Goal: Transaction & Acquisition: Subscribe to service/newsletter

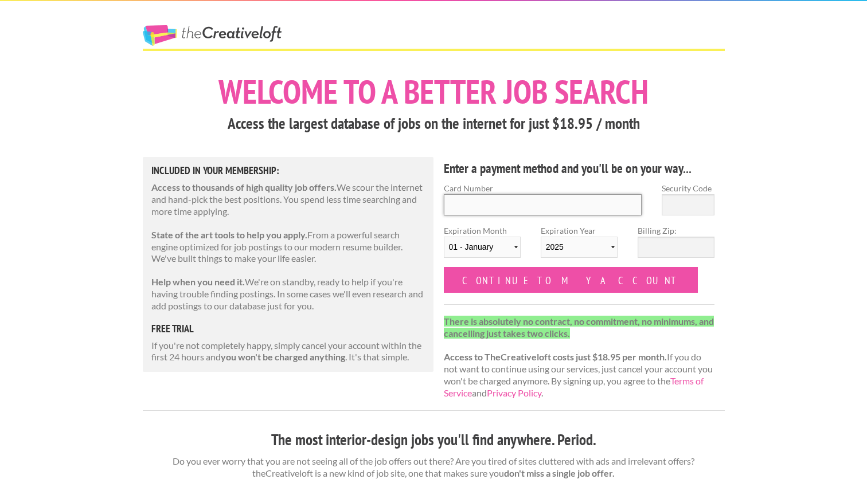
click at [475, 203] on input "Card Number" at bounding box center [543, 204] width 198 height 21
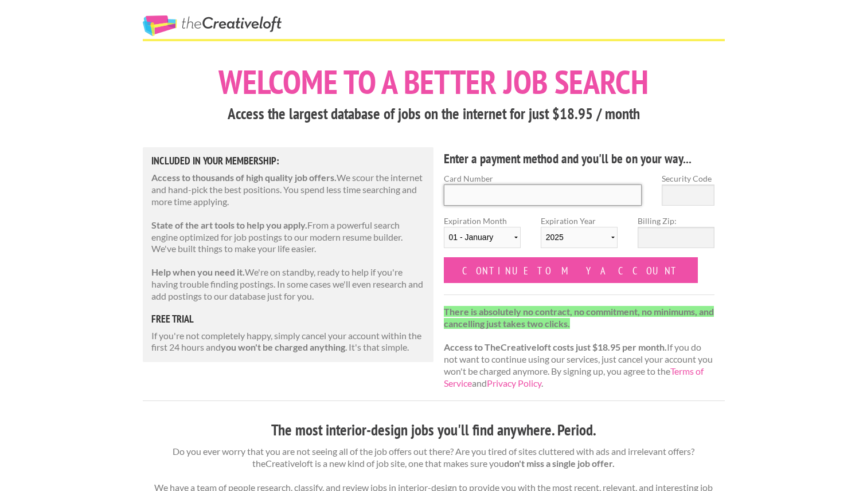
scroll to position [40, 0]
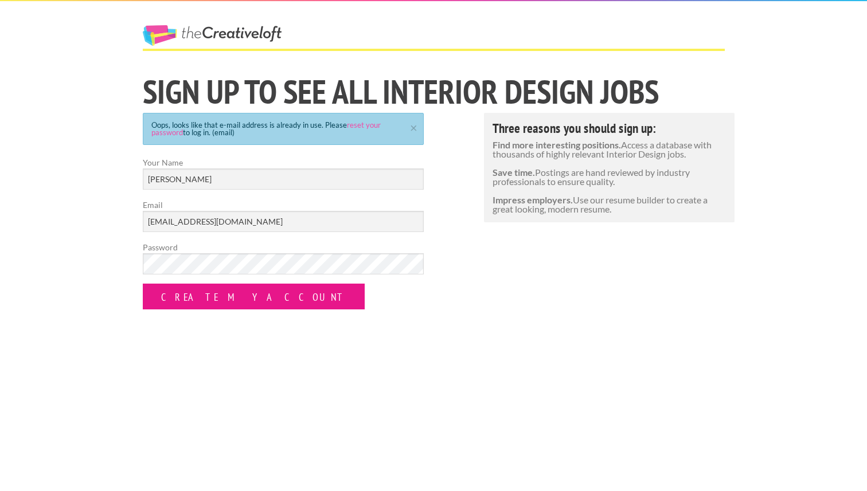
click at [188, 298] on input "Create my Account" at bounding box center [254, 297] width 222 height 26
click at [180, 291] on input "Create my Account" at bounding box center [254, 297] width 222 height 26
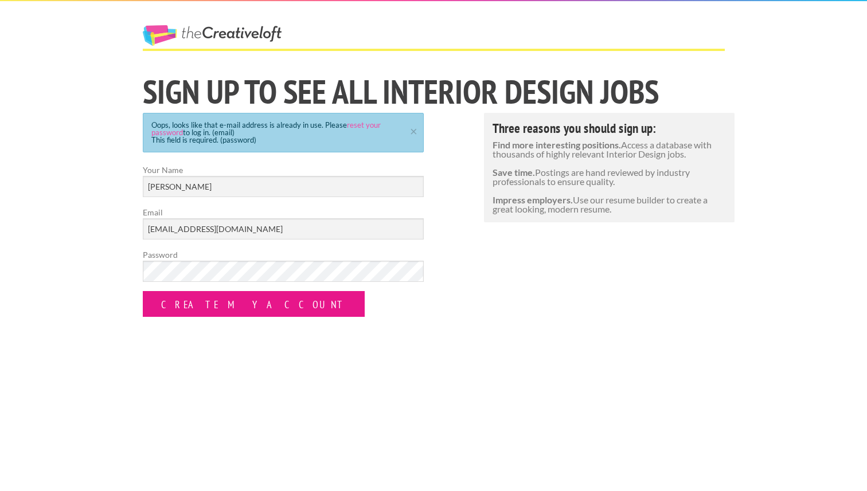
click at [180, 291] on input "Create my Account" at bounding box center [254, 304] width 222 height 26
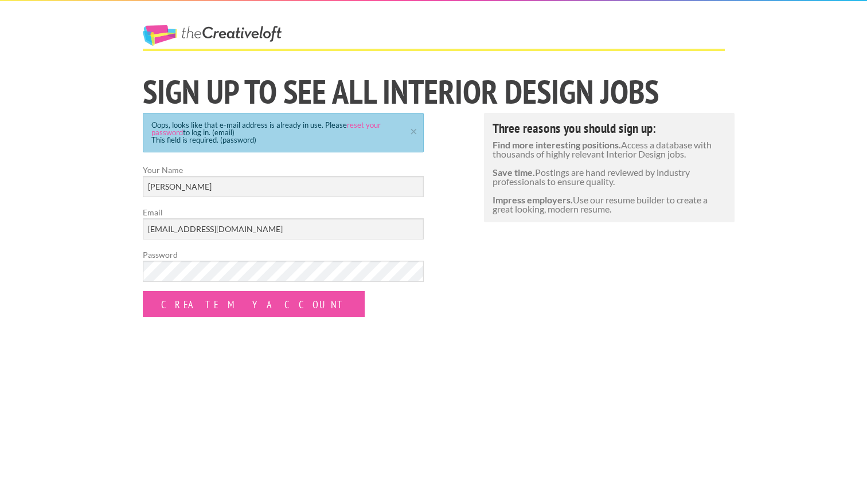
click at [205, 26] on link "The Creative Loft" at bounding box center [212, 35] width 139 height 21
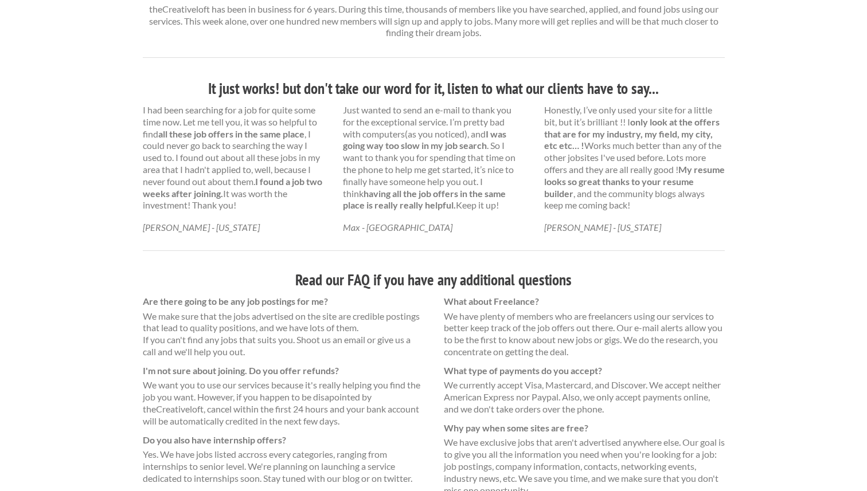
scroll to position [593, 0]
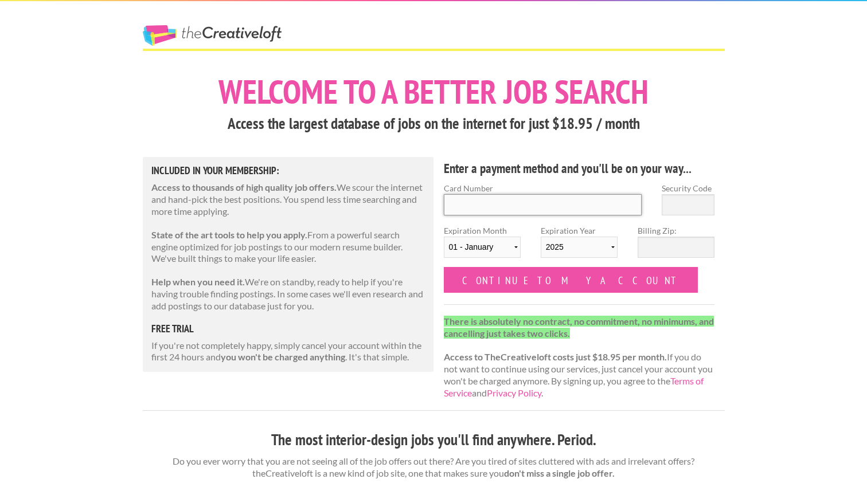
click at [549, 207] on input "Card Number" at bounding box center [543, 204] width 198 height 21
type input "[CREDIT_CARD_NUMBER]"
type input "965"
click at [498, 248] on select "01 - January 02 - February 03 - March 04 - April 05 - May 06 - June 07 - July 0…" at bounding box center [482, 247] width 77 height 21
select select "06"
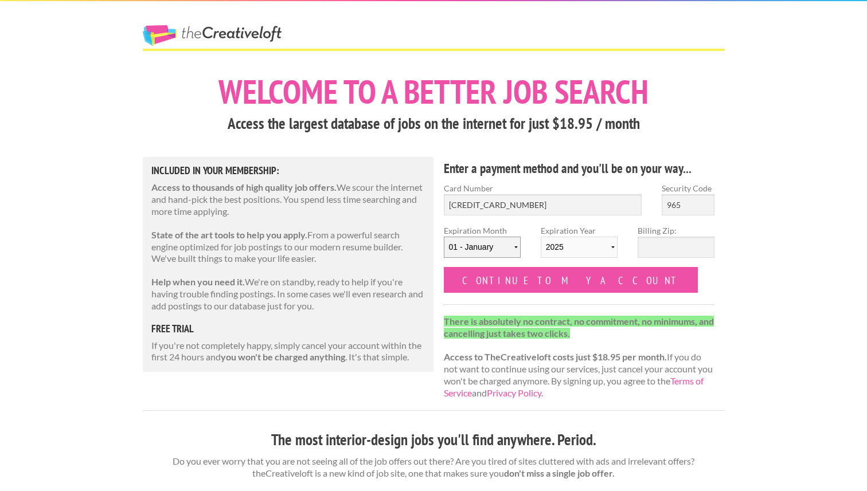
click at [444, 237] on select "01 - January 02 - February 03 - March 04 - April 05 - May 06 - June 07 - July 0…" at bounding box center [482, 247] width 77 height 21
click at [581, 250] on select "2025 2026 2027 2028 2029 2030 2031 2032 2033 2034" at bounding box center [578, 247] width 77 height 21
select select "2027"
click at [540, 237] on select "2025 2026 2027 2028 2029 2030 2031 2032 2033 2034" at bounding box center [578, 247] width 77 height 21
click at [675, 246] on input "Billing Zip:" at bounding box center [675, 247] width 77 height 21
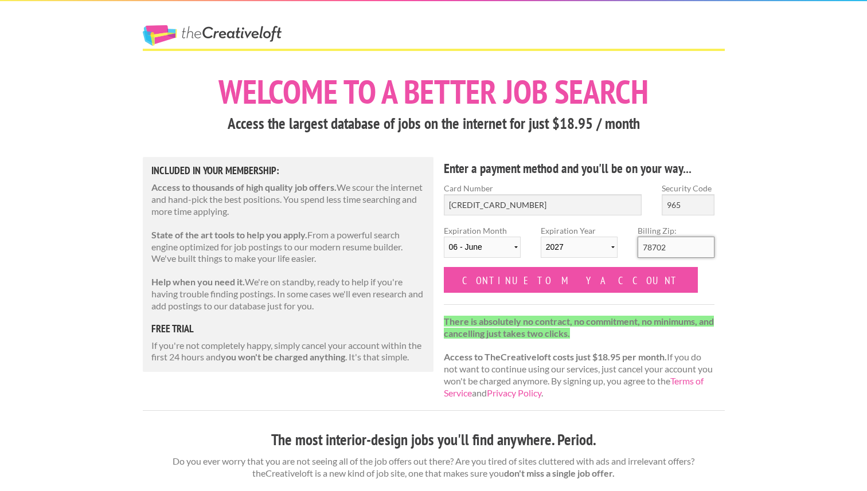
type input "78702"
click at [613, 347] on p "There is absolutely no contract, no commitment, no minimums, and cancelling jus…" at bounding box center [579, 358] width 271 height 84
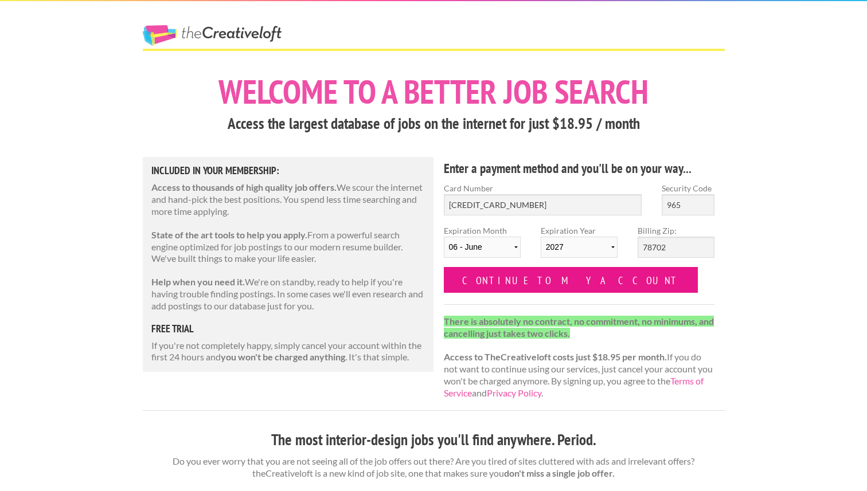
click at [531, 278] on input "Continue to my account" at bounding box center [571, 280] width 254 height 26
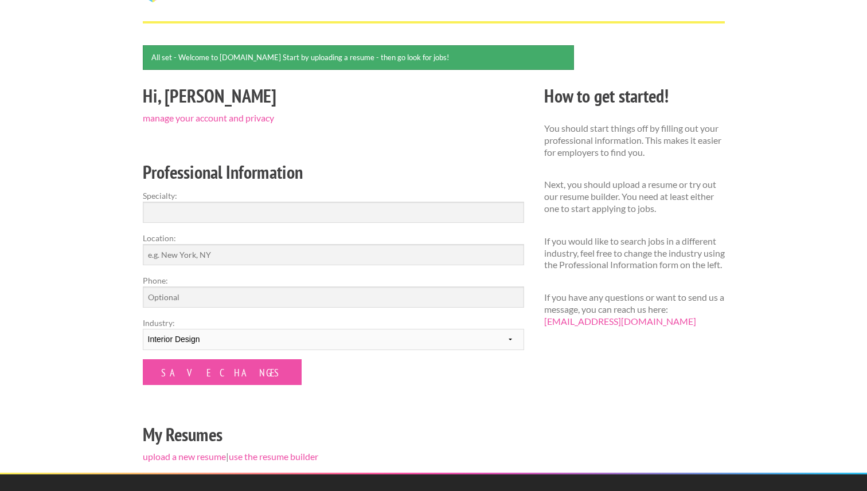
scroll to position [68, 0]
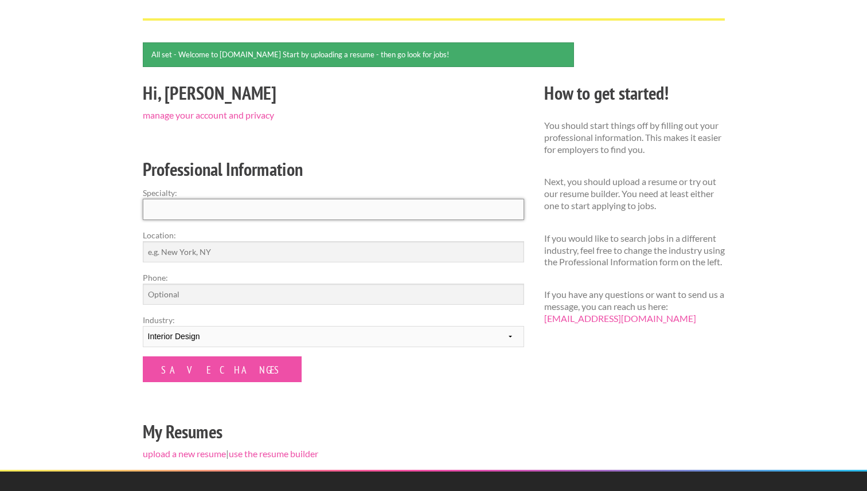
click at [441, 209] on input "Specialty:" at bounding box center [333, 209] width 381 height 21
type input "Interior Design"
type input "Austin, TX"
click at [158, 296] on input "Phone:" at bounding box center [333, 294] width 381 height 21
type input "6784513569"
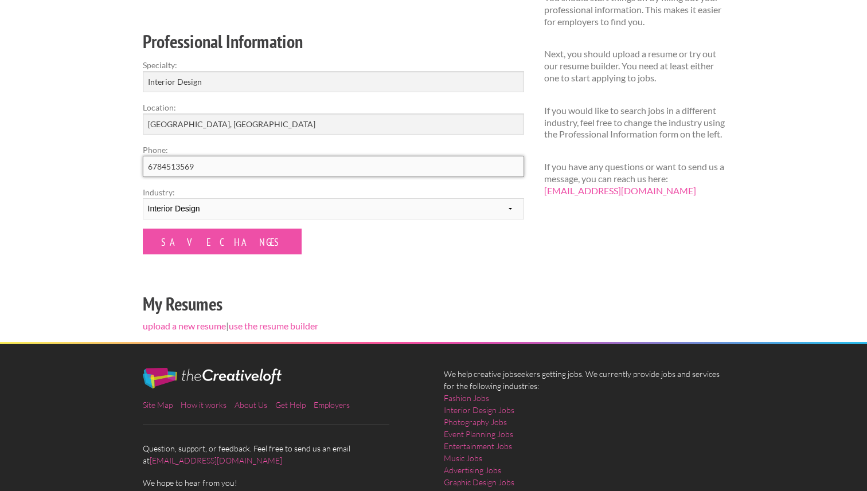
scroll to position [198, 0]
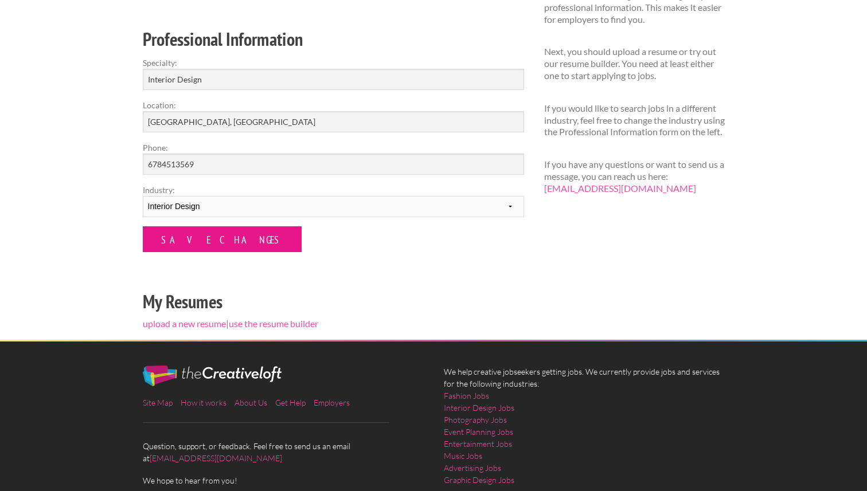
click at [202, 240] on input "Save Changes" at bounding box center [222, 239] width 159 height 26
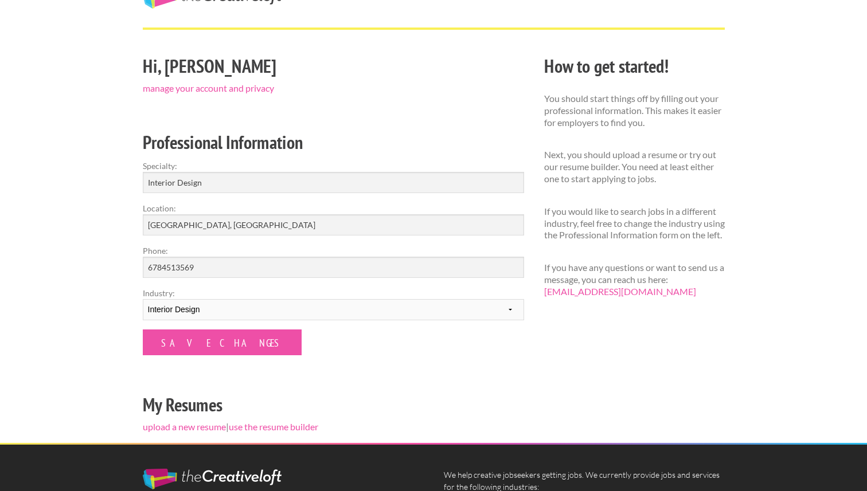
scroll to position [83, 0]
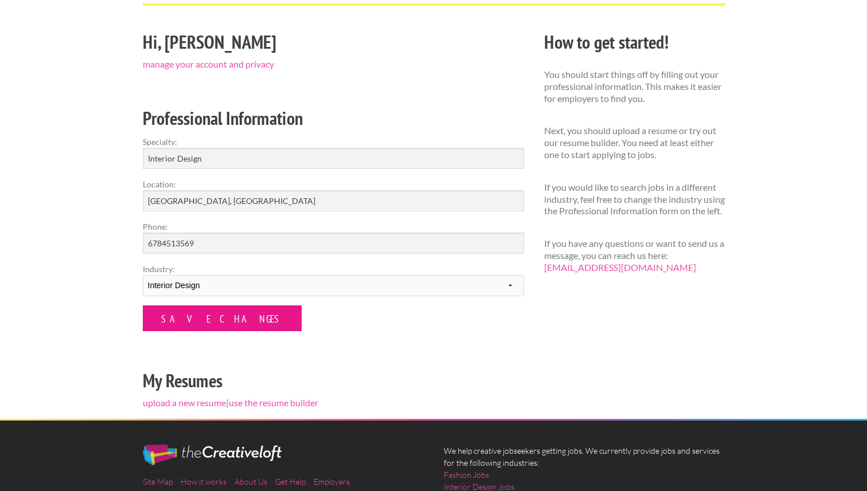
click at [199, 314] on input "Save Changes" at bounding box center [222, 318] width 159 height 26
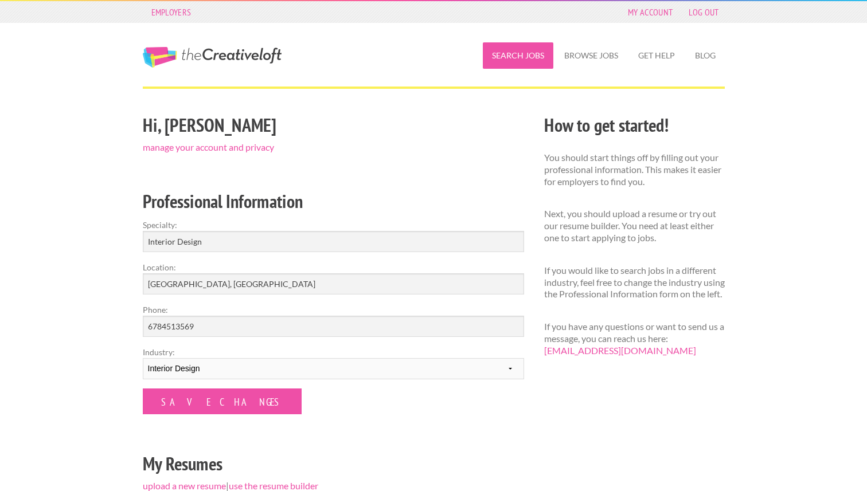
click at [520, 55] on link "Search Jobs" at bounding box center [518, 55] width 70 height 26
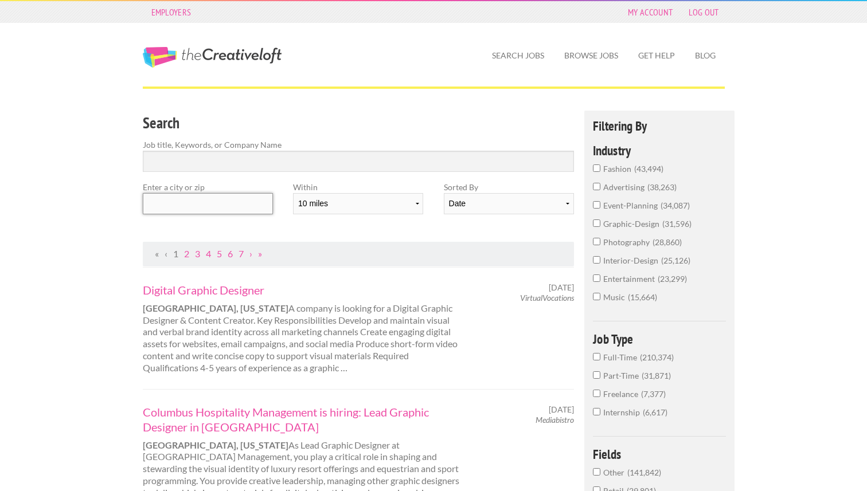
click at [210, 203] on input "text" at bounding box center [208, 203] width 130 height 21
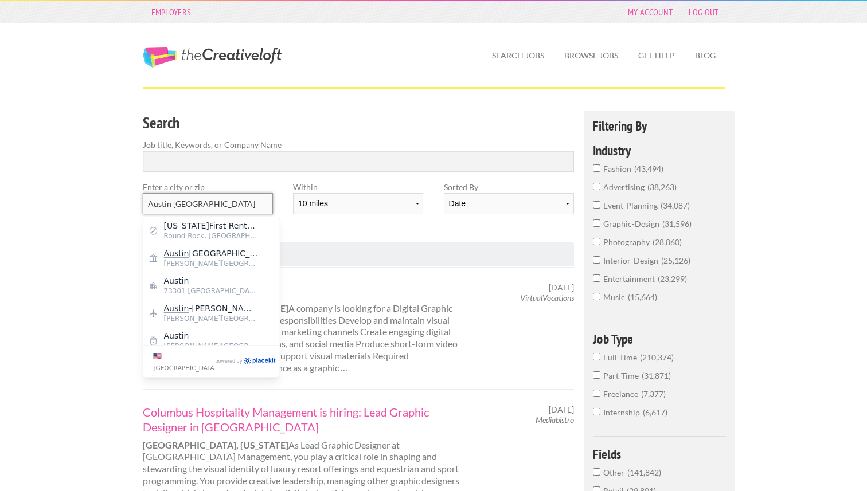
click at [210, 202] on input "Austin tx" at bounding box center [208, 203] width 130 height 21
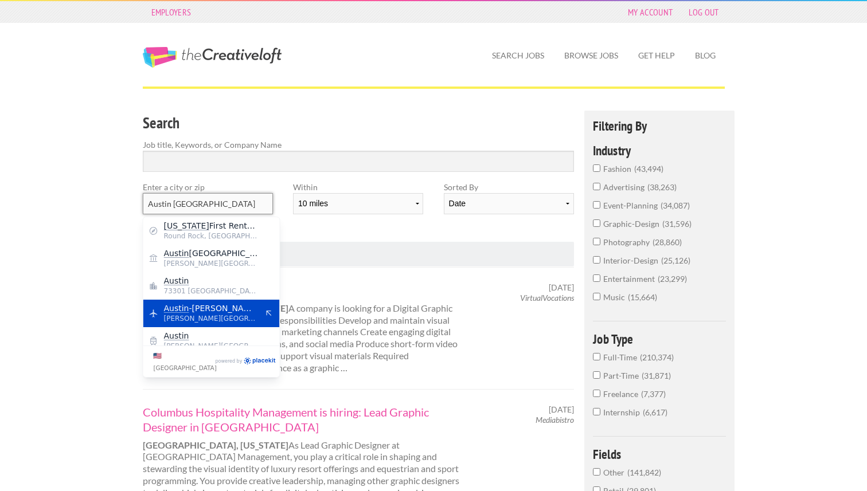
scroll to position [9, 0]
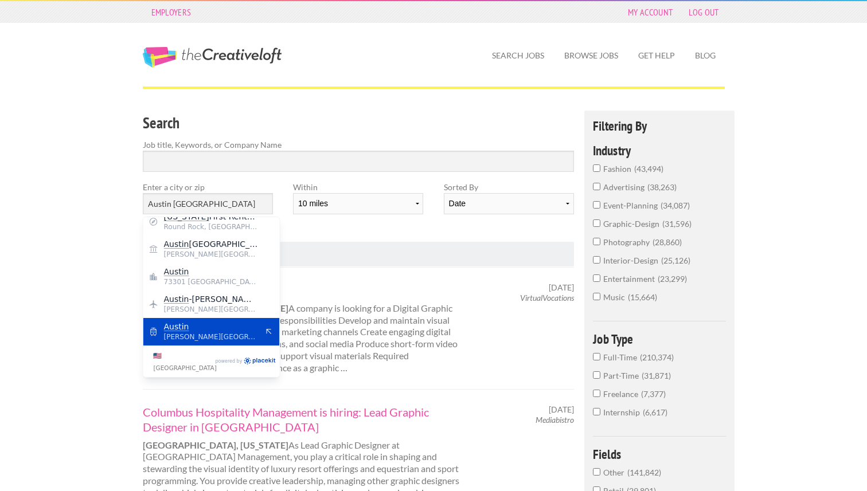
click at [224, 328] on span "Austin" at bounding box center [211, 327] width 94 height 10
type input "Austin"
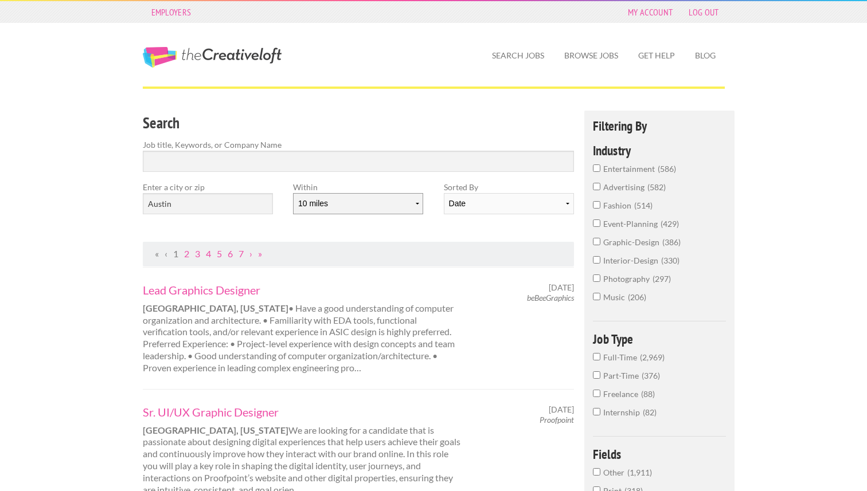
click at [395, 211] on select "10 miles 20 miles 50 miles 100 miles 200 miles 300 miles 400 miles 500 miles" at bounding box center [358, 203] width 130 height 21
select select "20"
click at [293, 193] on select "10 miles 20 miles 50 miles 100 miles 200 miles 300 miles 400 miles 500 miles" at bounding box center [358, 203] width 130 height 21
click at [421, 227] on div "Search Job title, Keywords, or Company Name Enter a city or zip Austin Within 1…" at bounding box center [358, 176] width 452 height 131
click at [346, 144] on label "Job title, Keywords, or Company Name" at bounding box center [359, 145] width 432 height 12
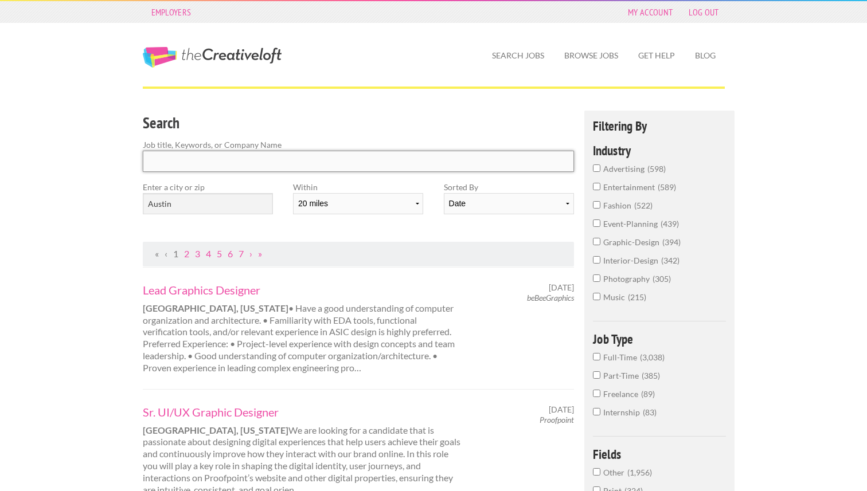
click at [345, 154] on input "Search" at bounding box center [359, 161] width 432 height 21
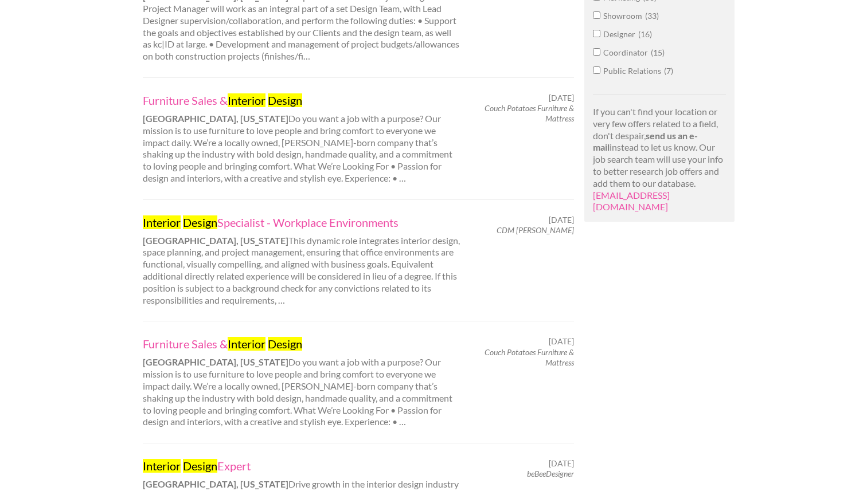
scroll to position [737, 0]
type input "interior design"
click at [277, 216] on link "Interior Design Specialist - Workplace Environments" at bounding box center [302, 223] width 319 height 15
click at [60, 165] on div "Employers My Account Log Out The Creative Loft Search Jobs Browse Jobs Get Help…" at bounding box center [433, 170] width 867 height 1815
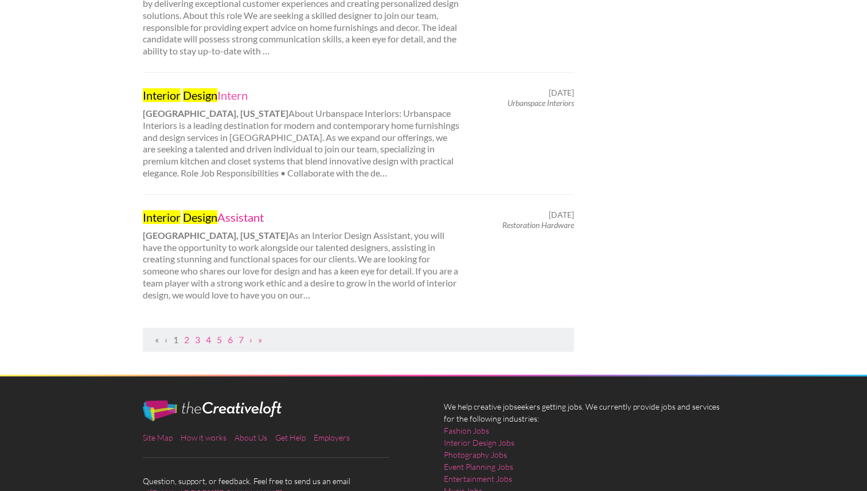
scroll to position [1239, 0]
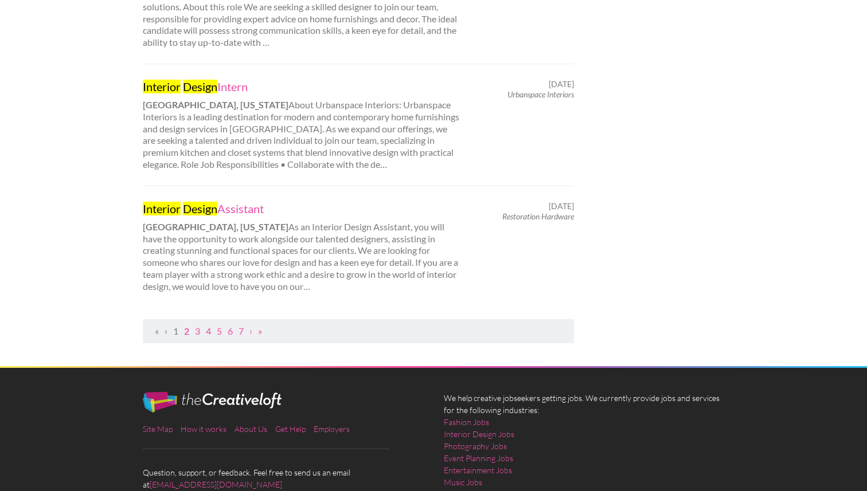
click at [185, 326] on link "2" at bounding box center [186, 331] width 5 height 11
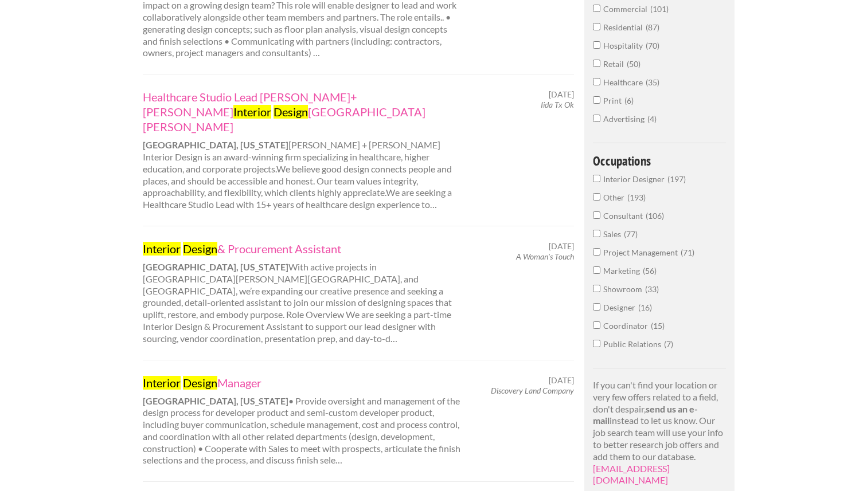
scroll to position [463, 0]
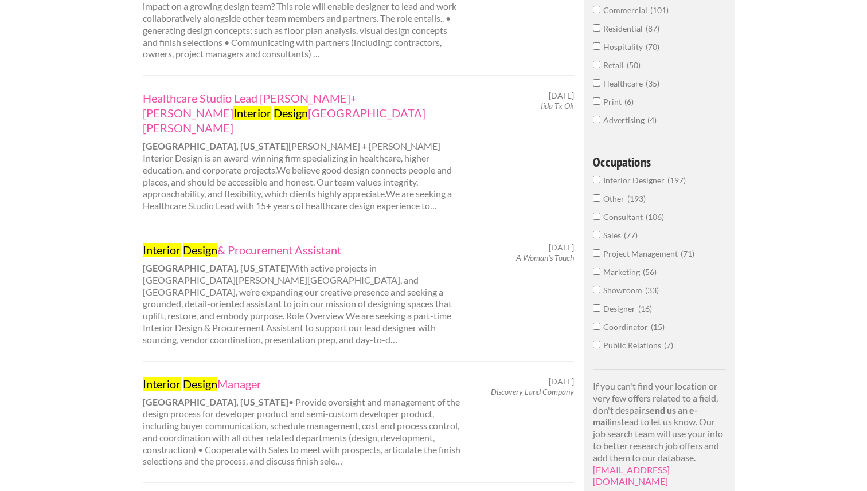
click at [109, 141] on div "Employers My Account Log Out The Creative Loft Search Jobs Browse Jobs Get Help…" at bounding box center [433, 470] width 867 height 1866
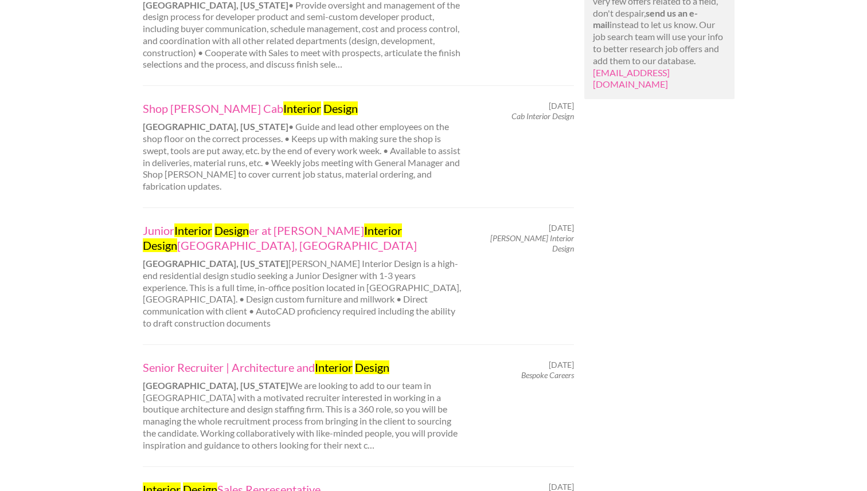
scroll to position [856, 0]
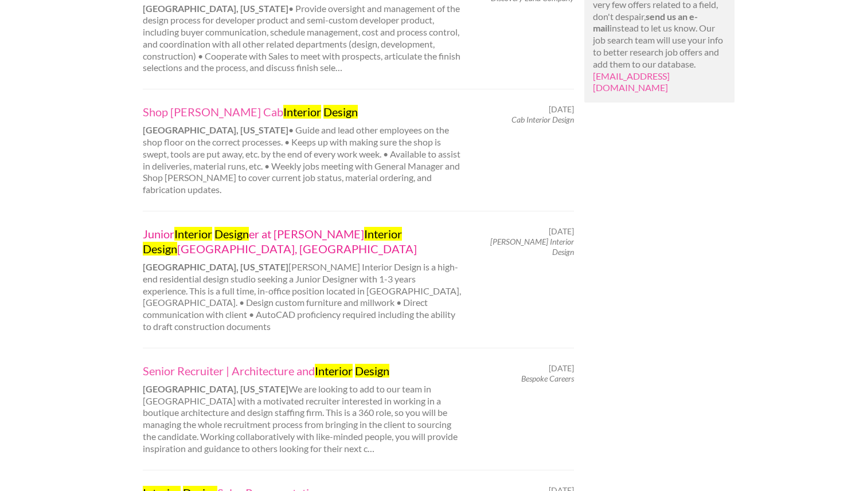
click at [270, 226] on link "Junior Interior Design er at GREER Interior Design Austin, TX" at bounding box center [302, 241] width 319 height 30
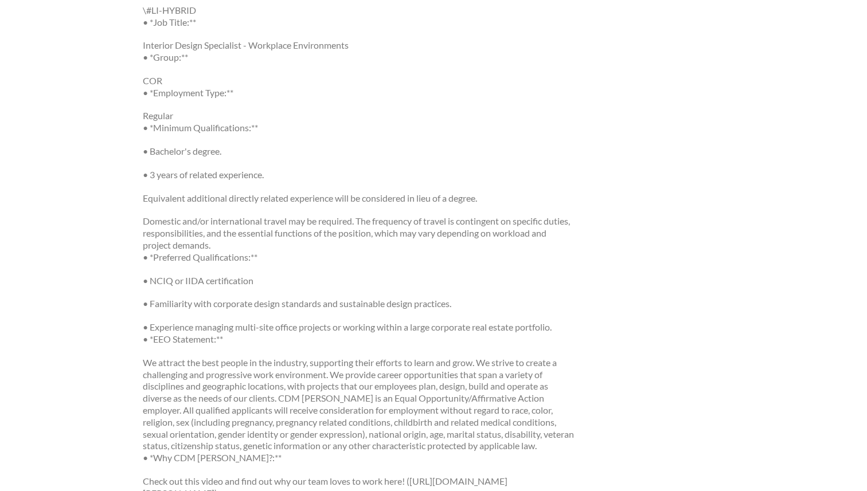
scroll to position [673, 0]
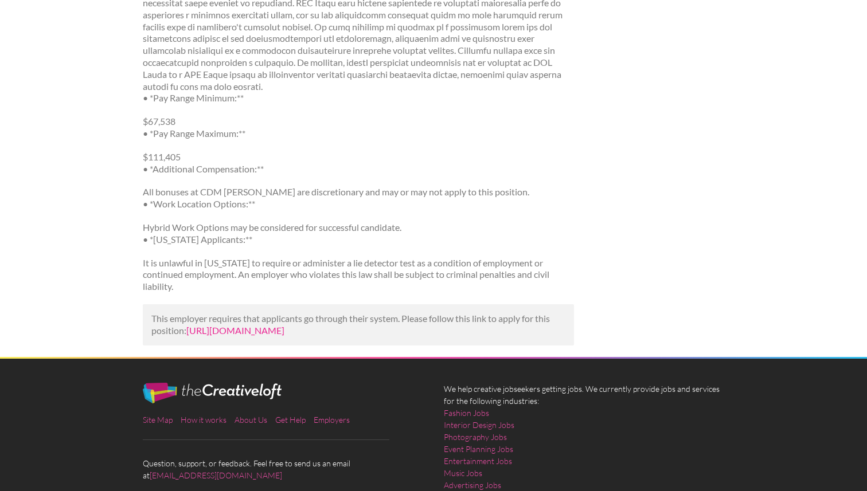
scroll to position [1754, 0]
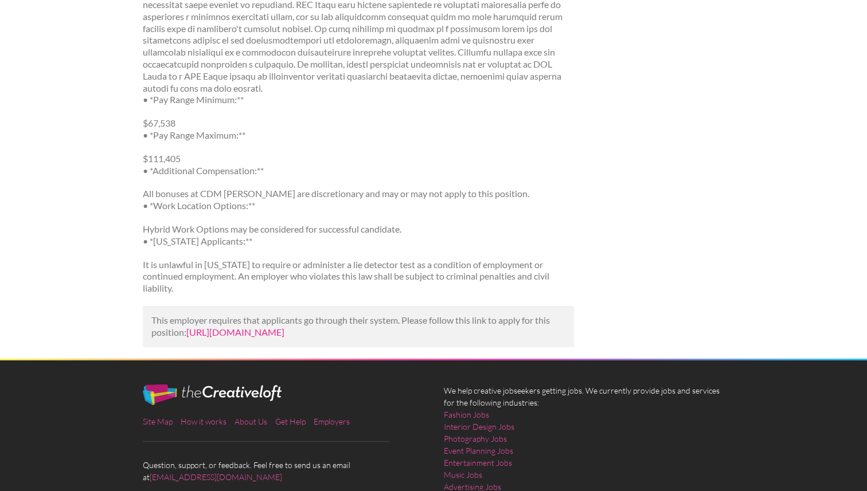
click at [284, 327] on link "[URL][DOMAIN_NAME]" at bounding box center [235, 332] width 98 height 11
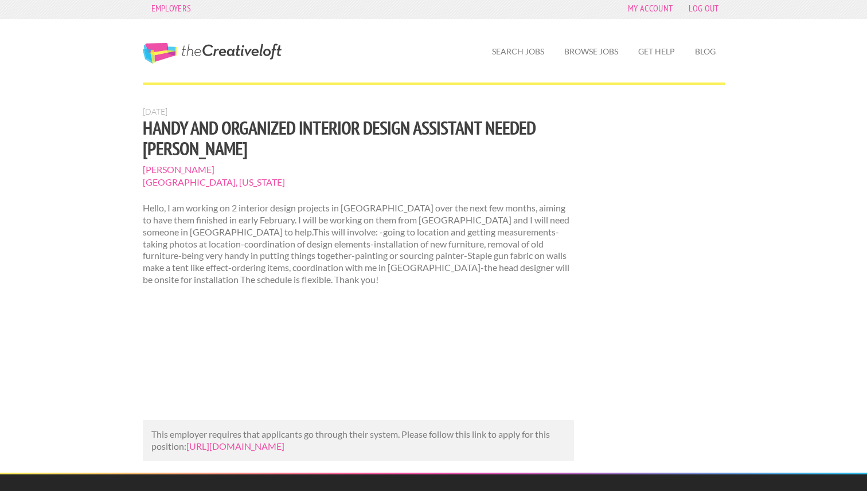
scroll to position [2, 0]
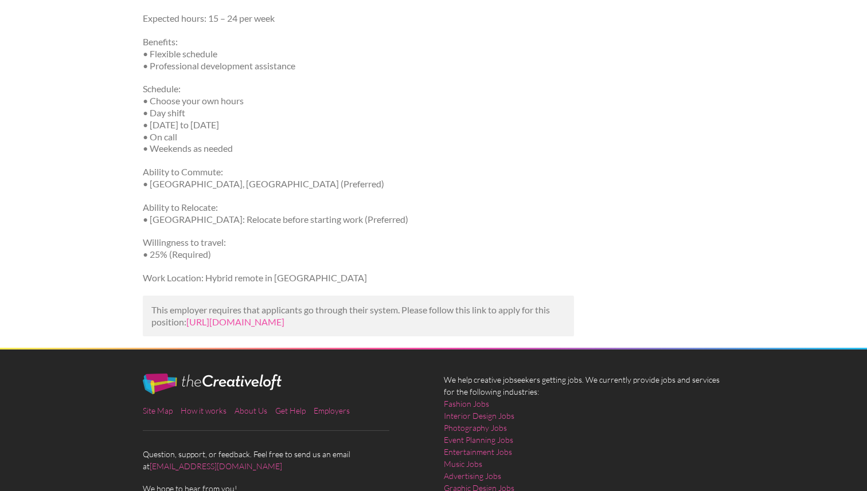
scroll to position [731, 0]
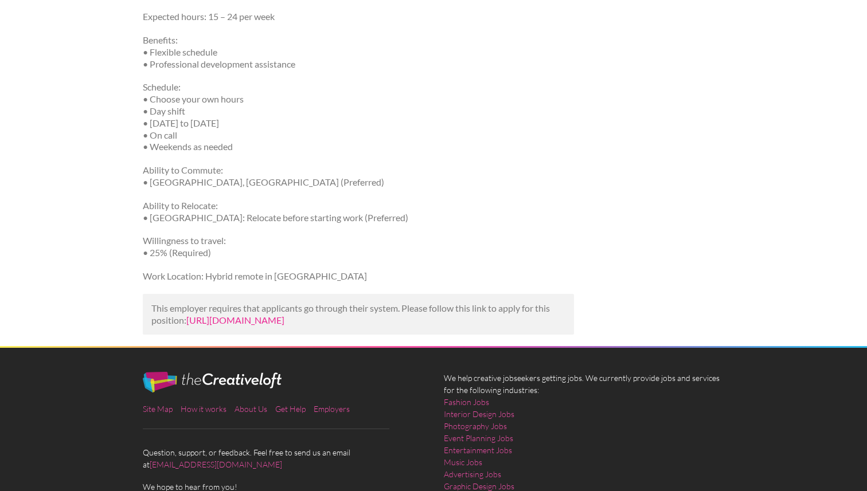
click at [212, 325] on link "[URL][DOMAIN_NAME]" at bounding box center [235, 320] width 98 height 11
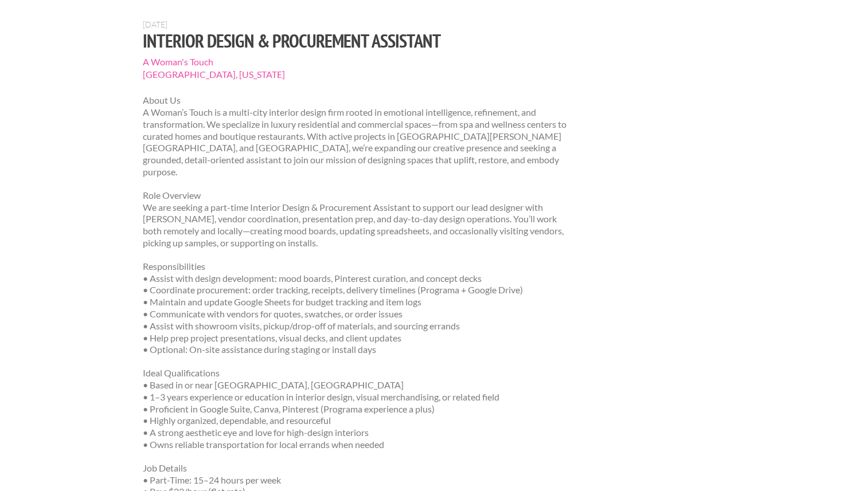
scroll to position [0, 0]
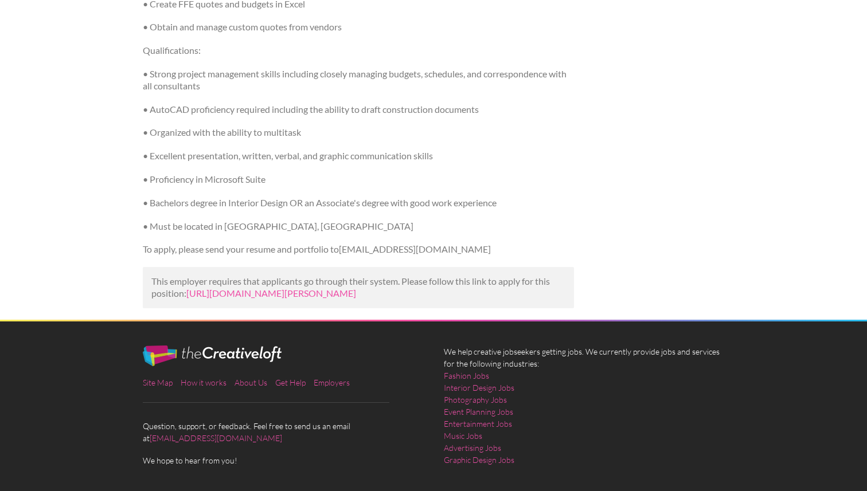
scroll to position [496, 0]
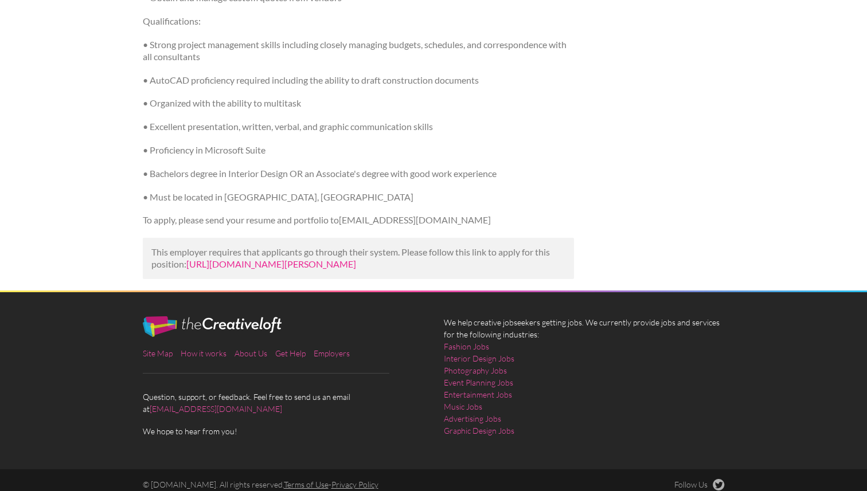
click at [224, 258] on link "[URL][DOMAIN_NAME][PERSON_NAME]" at bounding box center [271, 263] width 170 height 11
